Goal: Task Accomplishment & Management: Manage account settings

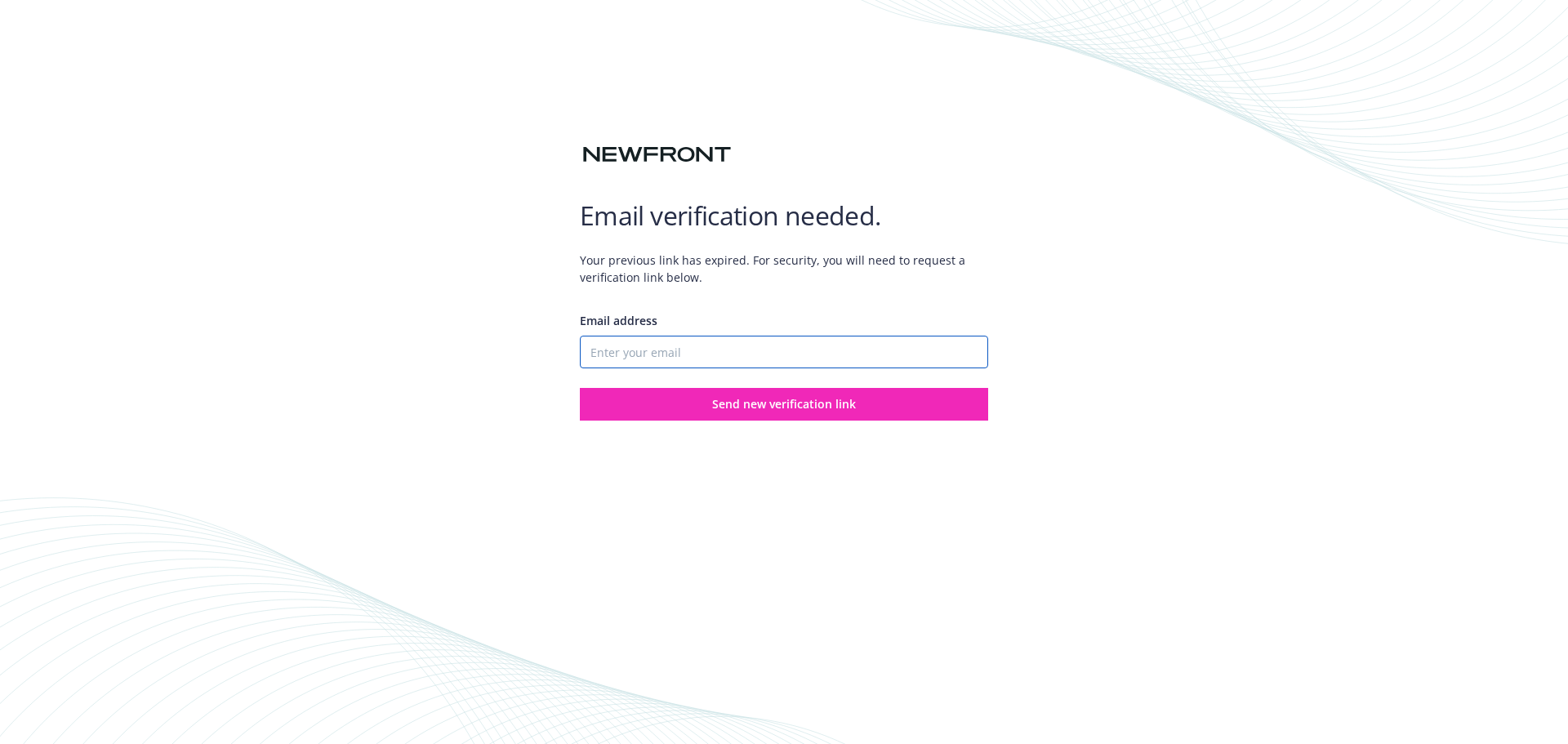
click at [764, 343] on input "Email address" at bounding box center [784, 352] width 409 height 32
type input "[EMAIL_ADDRESS][DOMAIN_NAME]"
click at [580, 388] on button "Send new verification link" at bounding box center [784, 404] width 409 height 32
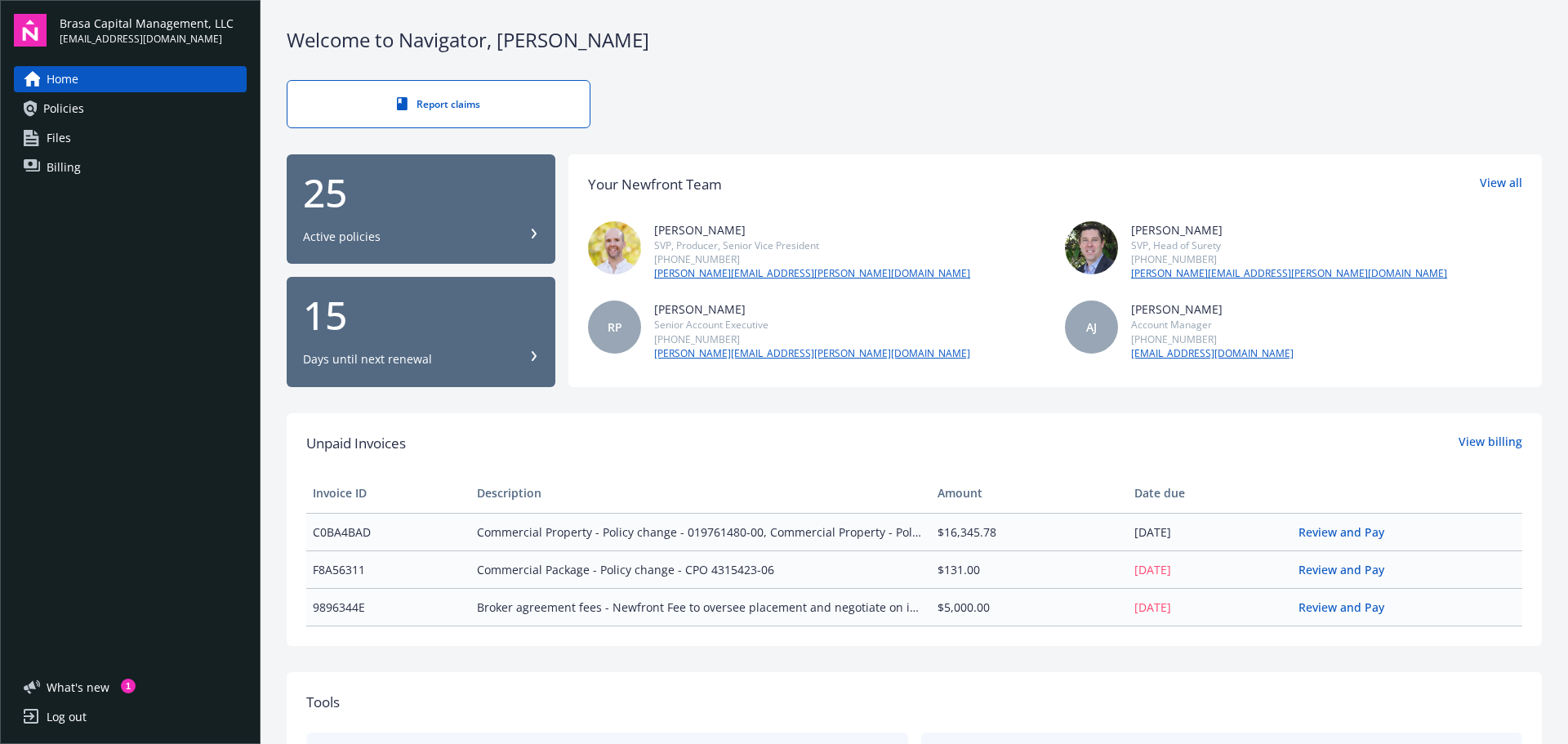
click at [168, 103] on link "Policies" at bounding box center [130, 109] width 233 height 26
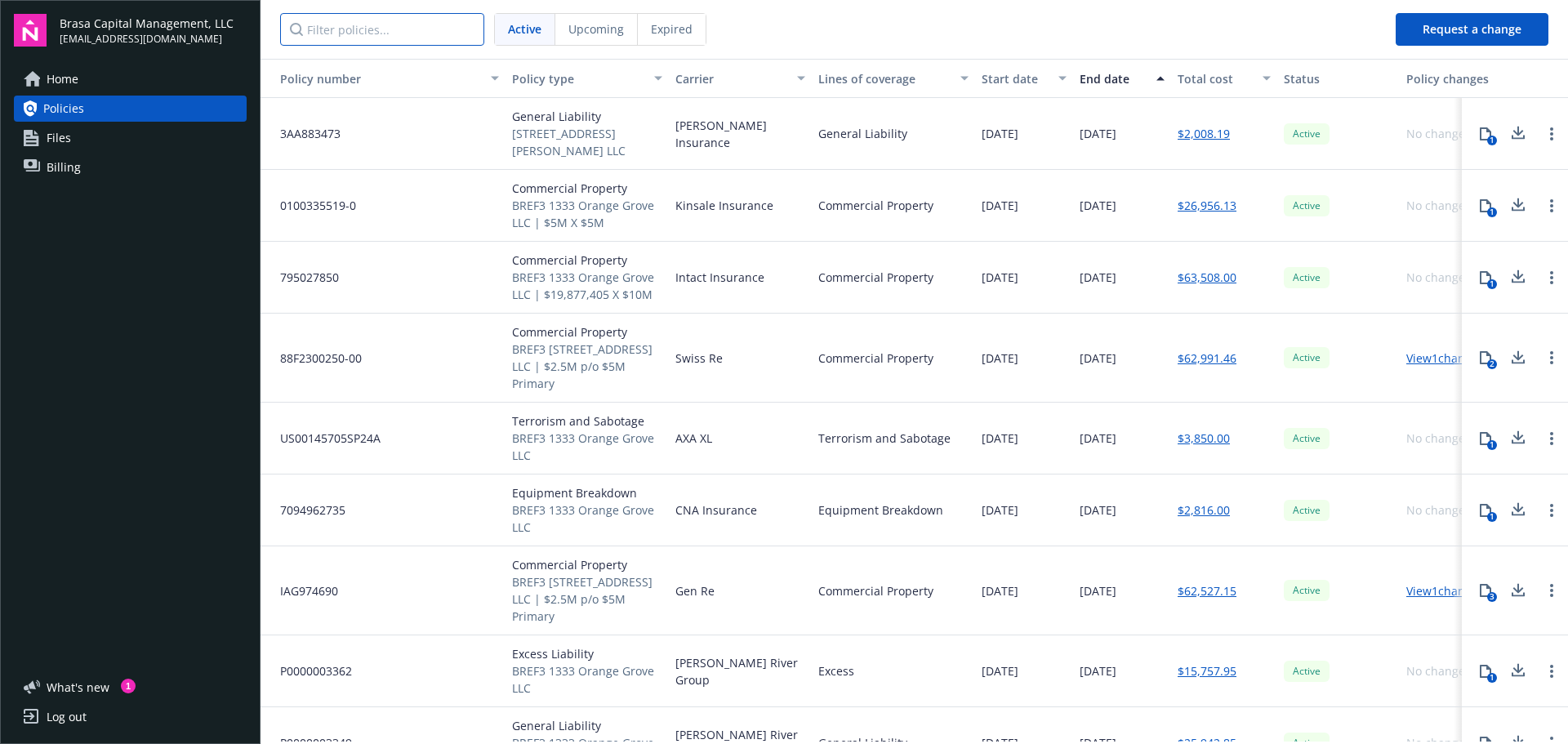
click at [392, 32] on input "Filter policies..." at bounding box center [382, 29] width 204 height 32
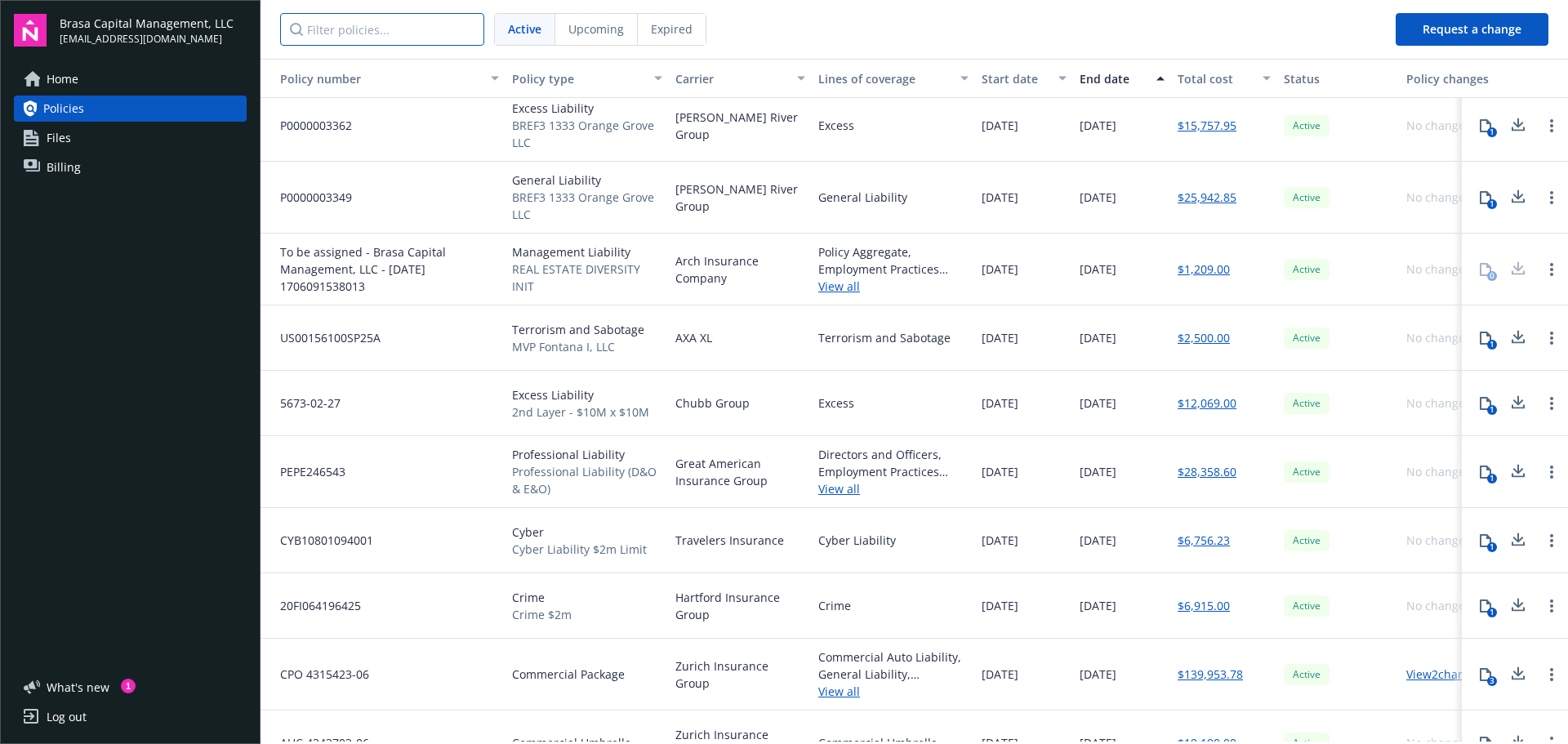
scroll to position [490, 0]
